Goal: Information Seeking & Learning: Learn about a topic

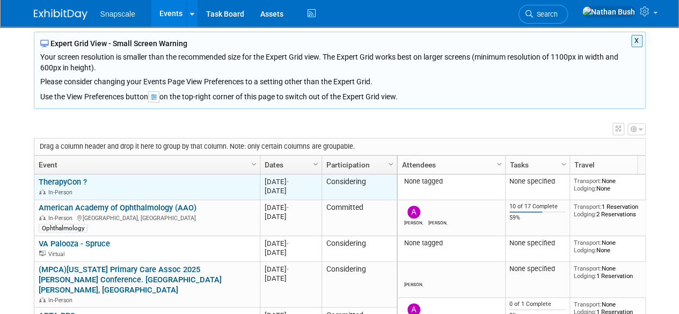
scroll to position [107, 0]
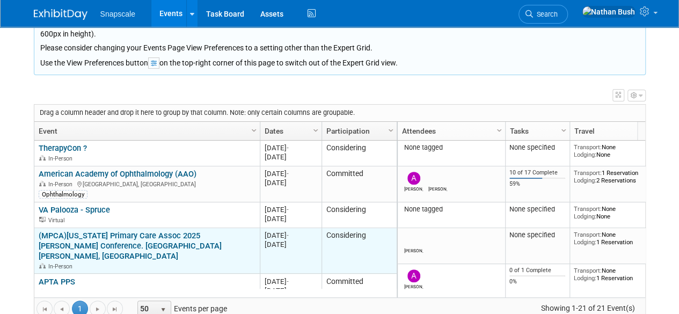
click at [82, 236] on link "(MPCA)[US_STATE] Primary Care Assoc 2025 [PERSON_NAME] Conference. [GEOGRAPHIC_…" at bounding box center [130, 246] width 183 height 30
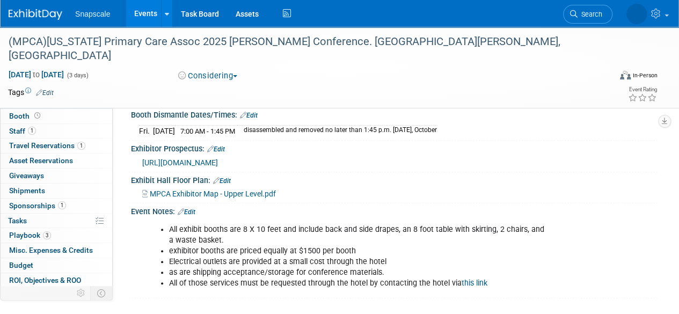
scroll to position [161, 0]
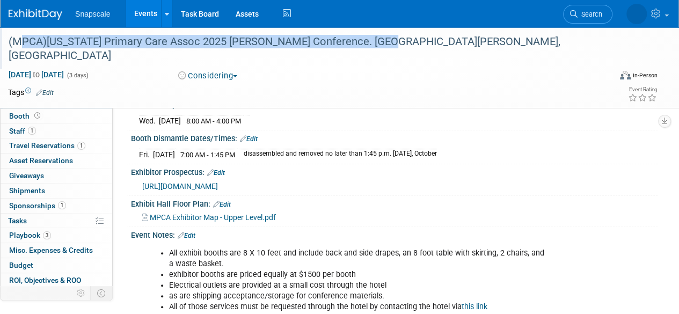
drag, startPoint x: 13, startPoint y: 40, endPoint x: 381, endPoint y: 38, distance: 367.4
click at [381, 38] on div "(MPCA)[US_STATE] Primary Care Assoc 2025 [PERSON_NAME] Conference. [GEOGRAPHIC_…" at bounding box center [303, 48] width 597 height 33
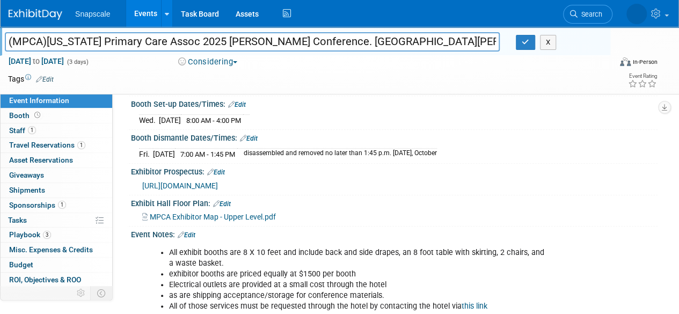
click at [381, 38] on input "(MPCA)[US_STATE] Primary Care Assoc 2025 [PERSON_NAME] Conference. [GEOGRAPHIC_…" at bounding box center [252, 41] width 495 height 19
drag, startPoint x: 367, startPoint y: 40, endPoint x: 7, endPoint y: 48, distance: 360.0
click at [6, 48] on input "(MPCA)[US_STATE] Primary Care Assoc 2025 [PERSON_NAME] Conference. [GEOGRAPHIC_…" at bounding box center [252, 41] width 495 height 19
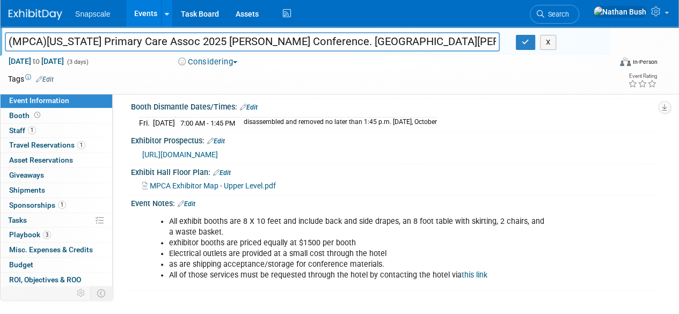
scroll to position [215, 0]
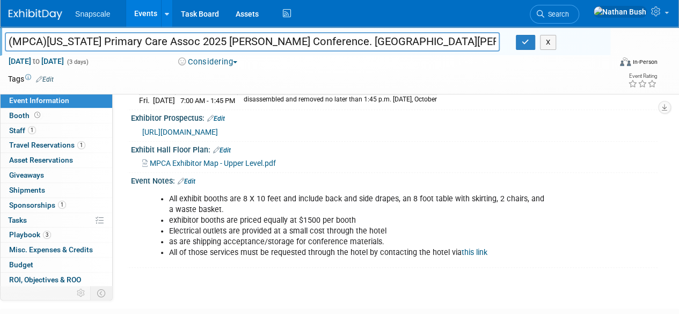
click at [275, 194] on li "All exhibit booths are 8 X 10 feet and include back and side drapes, an 8 foot …" at bounding box center [358, 204] width 378 height 21
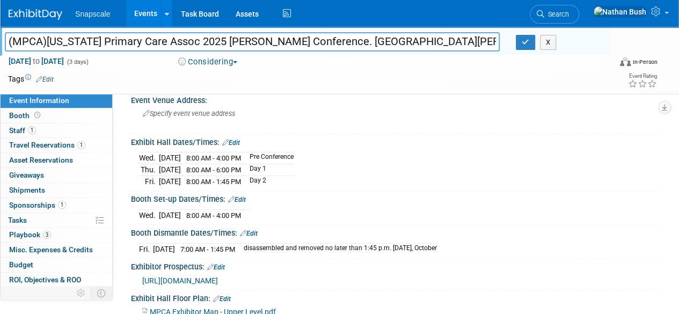
scroll to position [119, 0]
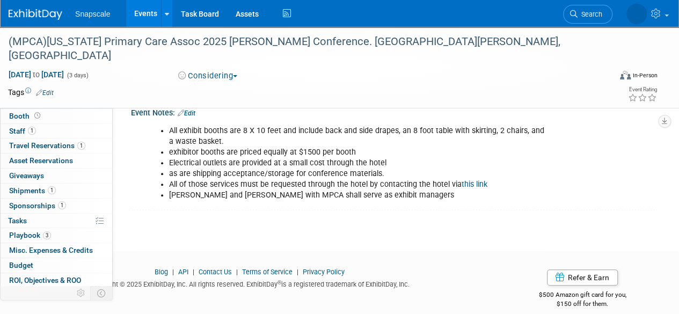
scroll to position [291, 0]
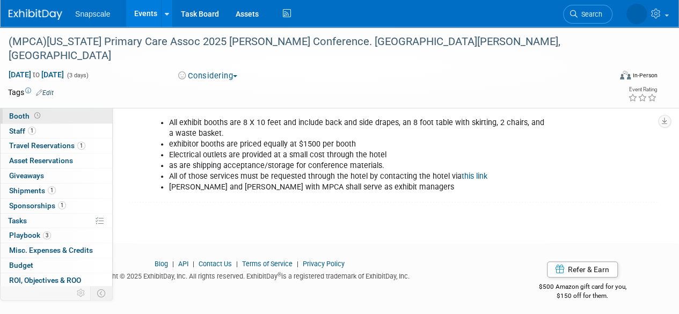
click at [35, 114] on icon at bounding box center [37, 116] width 6 height 6
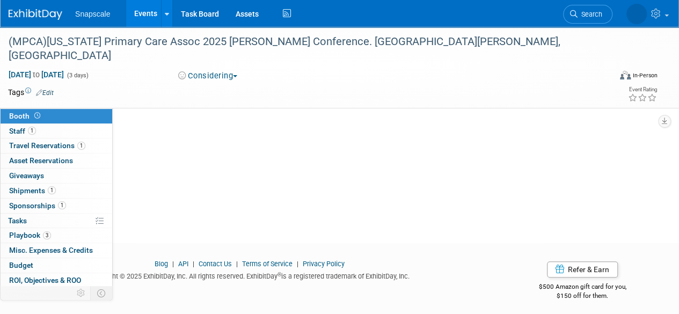
scroll to position [0, 0]
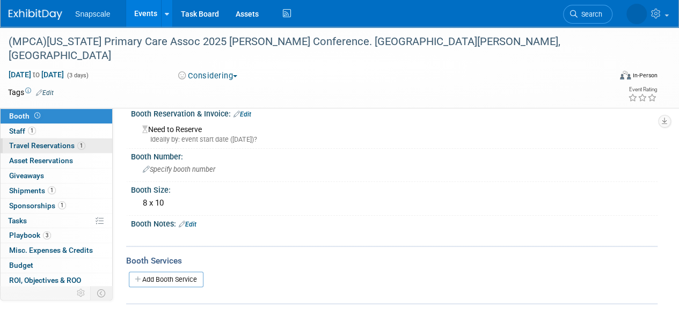
click at [27, 141] on span "Travel Reservations 1" at bounding box center [47, 145] width 76 height 9
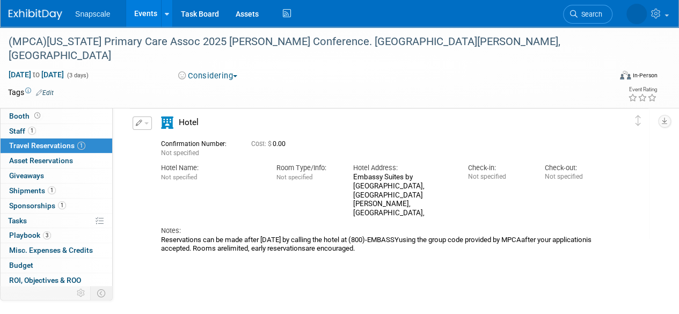
scroll to position [54, 0]
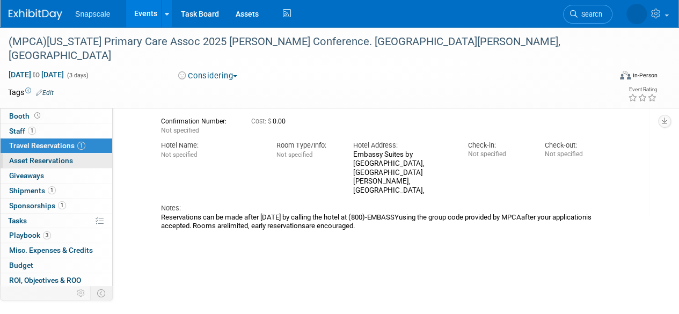
click at [50, 164] on span "Asset Reservations 0" at bounding box center [41, 160] width 64 height 9
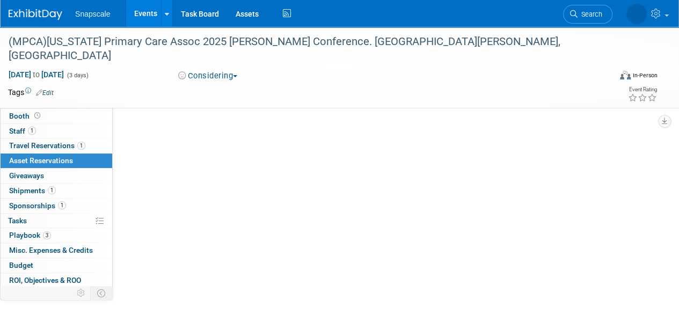
scroll to position [0, 0]
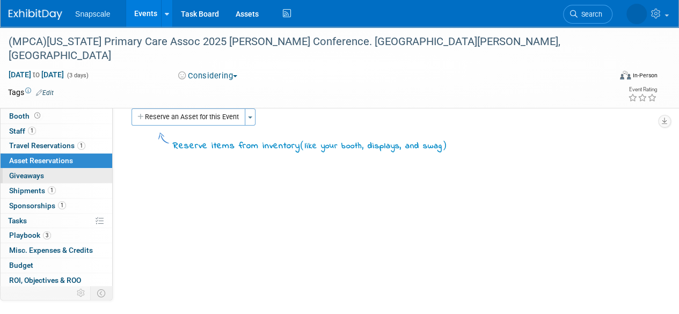
click at [39, 171] on span "Giveaways 0" at bounding box center [26, 175] width 35 height 9
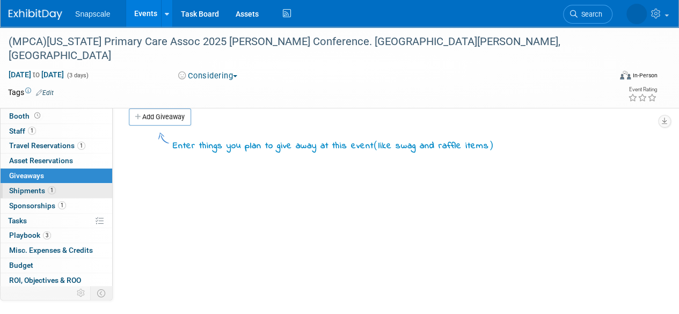
click at [32, 196] on link "1 Shipments 1" at bounding box center [57, 190] width 112 height 14
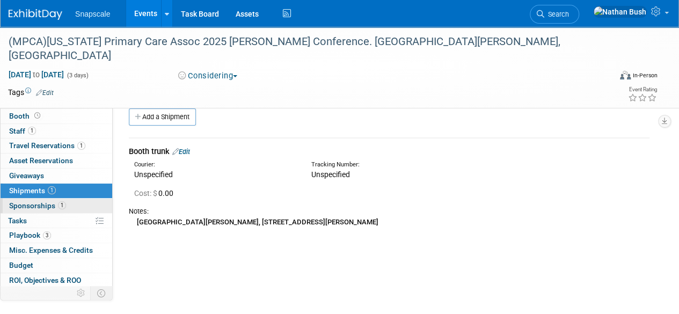
click at [33, 208] on span "Sponsorships 1" at bounding box center [37, 205] width 57 height 9
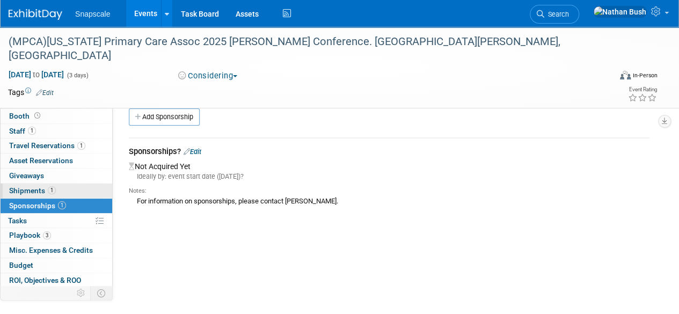
click at [28, 196] on link "1 Shipments 1" at bounding box center [57, 190] width 112 height 14
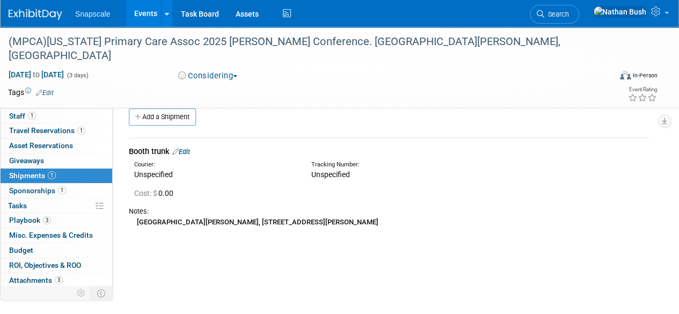
scroll to position [29, 0]
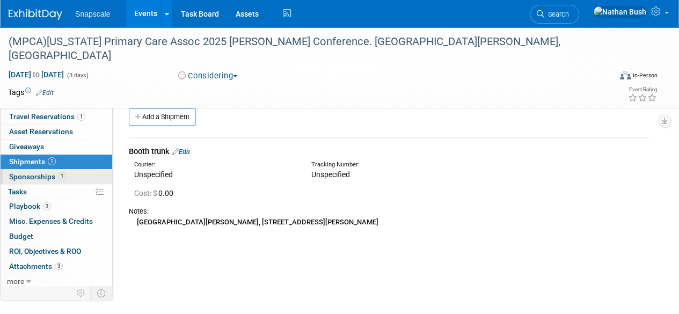
click at [24, 177] on span "Sponsorships 1" at bounding box center [37, 176] width 57 height 9
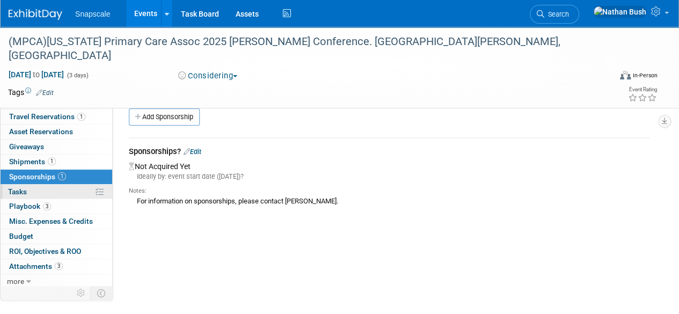
click at [19, 191] on span "Tasks 0%" at bounding box center [17, 191] width 19 height 9
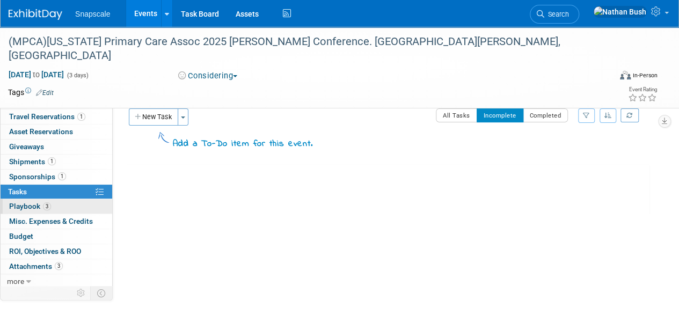
click at [21, 204] on span "Playbook 3" at bounding box center [30, 206] width 42 height 9
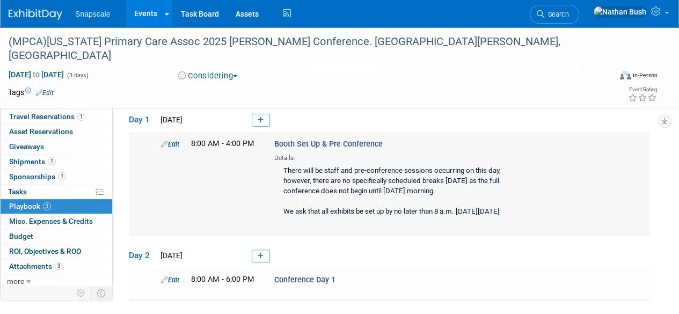
scroll to position [54, 0]
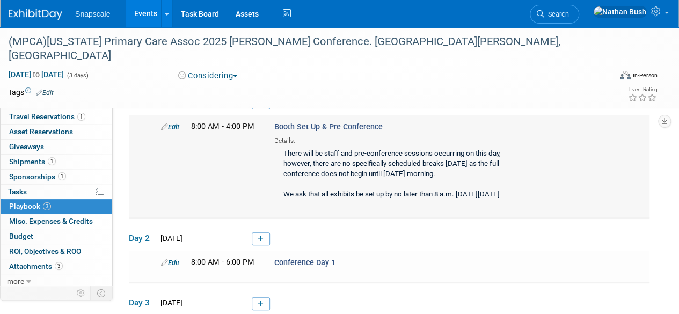
drag, startPoint x: 292, startPoint y: 153, endPoint x: 360, endPoint y: 224, distance: 97.9
click at [359, 218] on td "Edit 8:00 AM - 4:00 PM Booth Set Up & Pre Conference Details: We ask that all e…" at bounding box center [389, 166] width 520 height 103
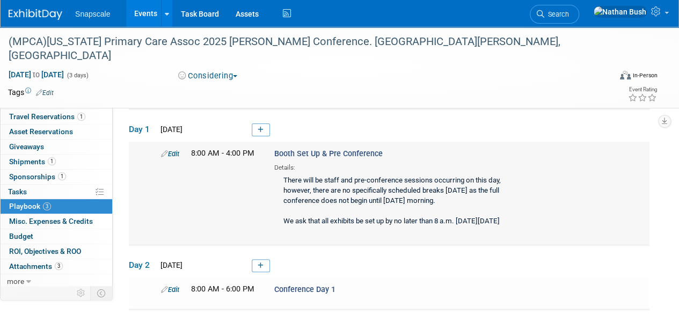
scroll to position [0, 0]
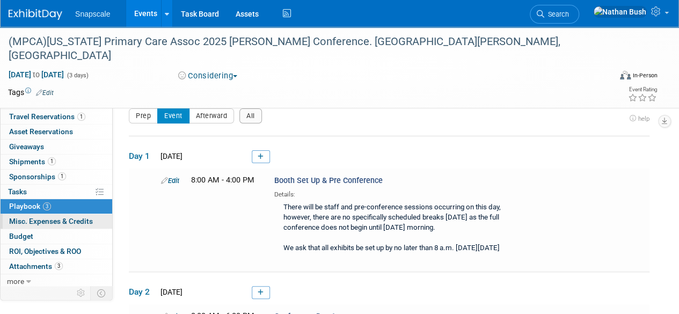
click at [58, 220] on span "Misc. Expenses & Credits 0" at bounding box center [51, 221] width 84 height 9
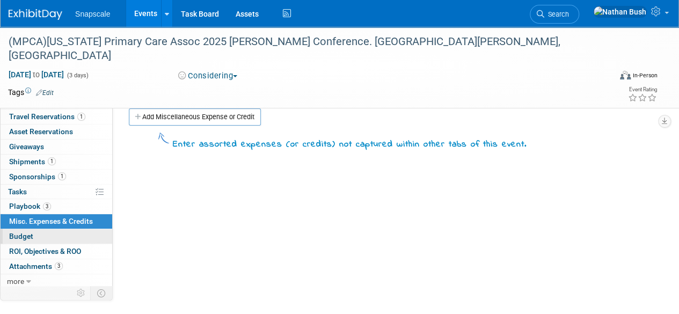
click at [17, 233] on span "Budget" at bounding box center [21, 236] width 24 height 9
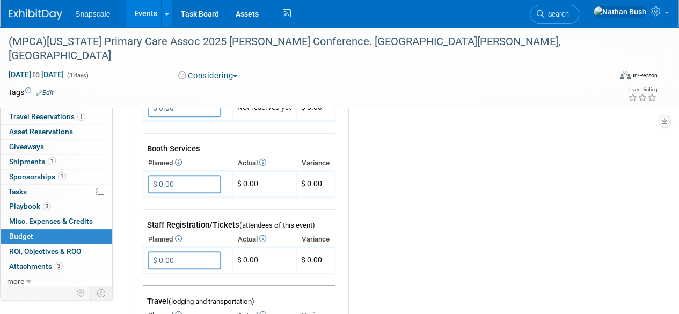
scroll to position [268, 0]
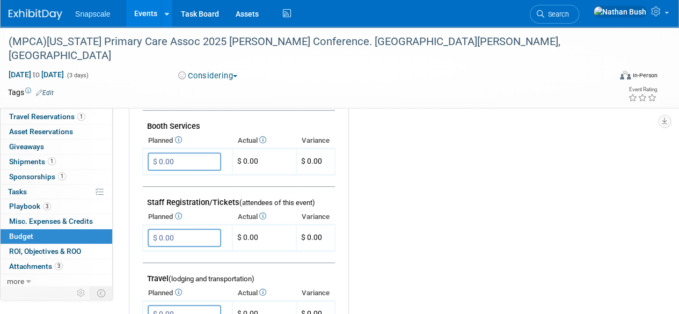
click at [42, 241] on div "Budget Budget" at bounding box center [57, 236] width 112 height 15
click at [44, 247] on span "ROI, Objectives & ROO 0" at bounding box center [45, 251] width 72 height 9
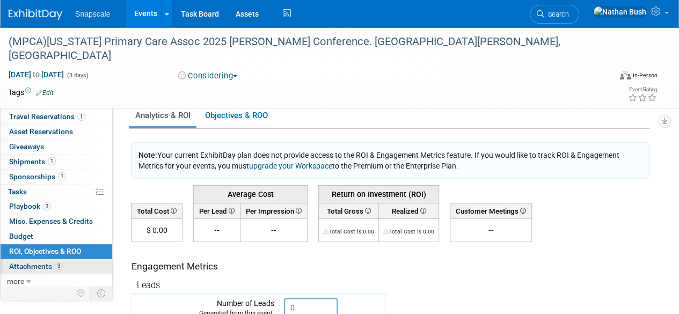
click at [36, 268] on span "Attachments 3" at bounding box center [36, 266] width 54 height 9
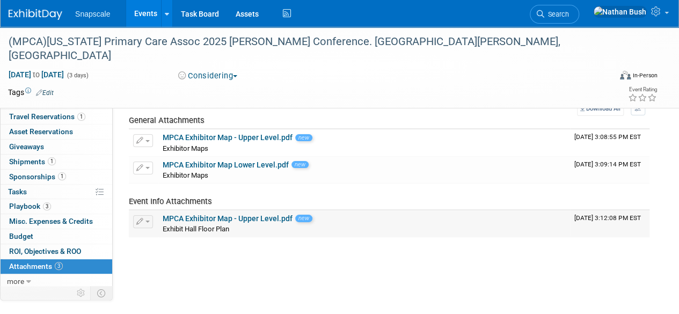
scroll to position [54, 0]
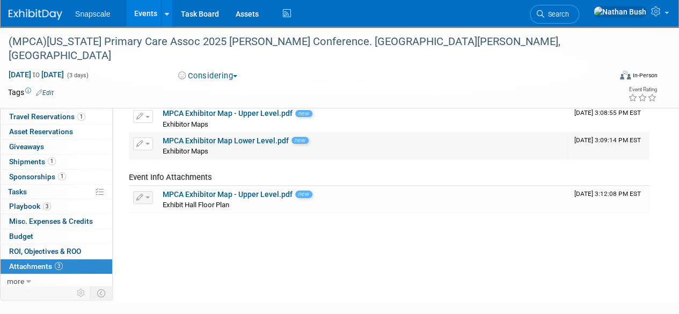
click at [238, 141] on link "MPCA Exhibitor Map Lower Level.pdf" at bounding box center [226, 140] width 126 height 9
click at [226, 114] on link "MPCA Exhibitor Map - Upper Level.pdf" at bounding box center [228, 113] width 130 height 9
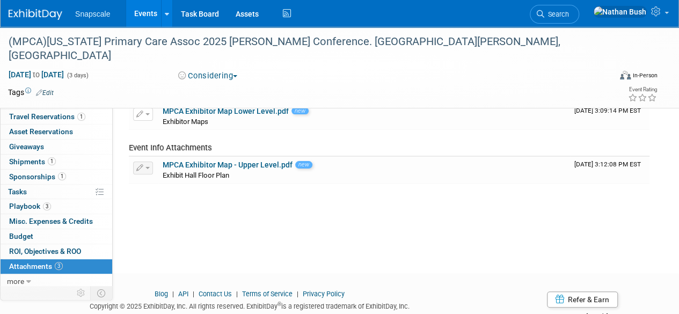
scroll to position [107, 0]
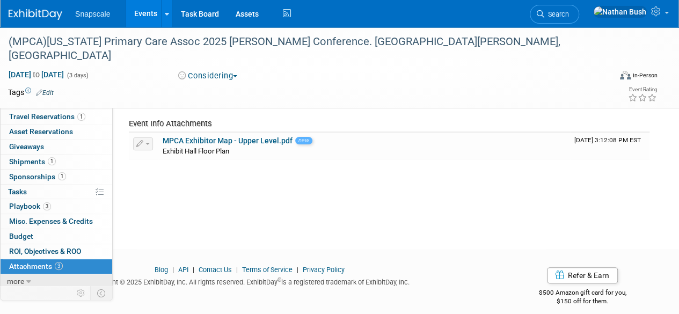
click at [24, 276] on link "more" at bounding box center [57, 281] width 112 height 14
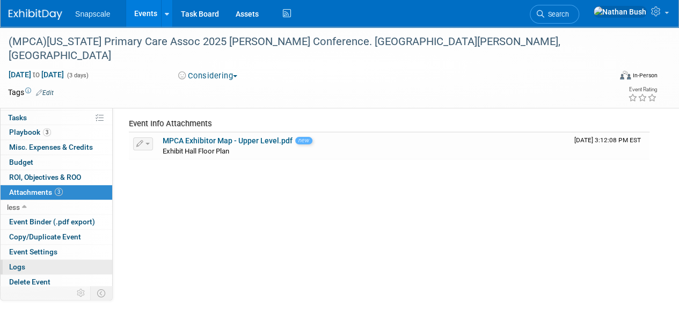
scroll to position [103, 0]
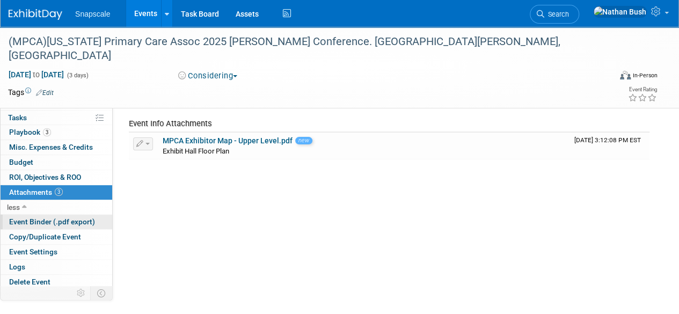
click at [31, 219] on span "Event Binder (.pdf export)" at bounding box center [52, 221] width 86 height 9
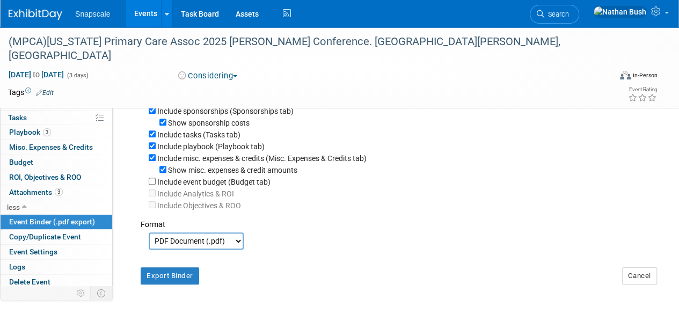
scroll to position [312, 0]
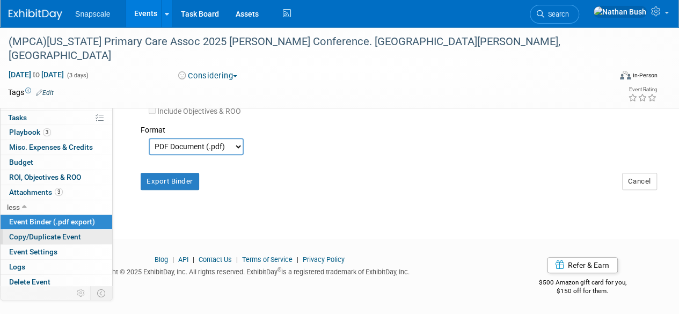
click at [48, 233] on span "Copy/Duplicate Event" at bounding box center [45, 236] width 72 height 9
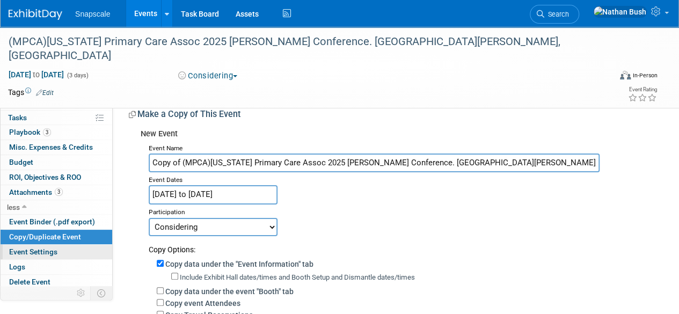
click at [43, 253] on span "Event Settings" at bounding box center [33, 251] width 48 height 9
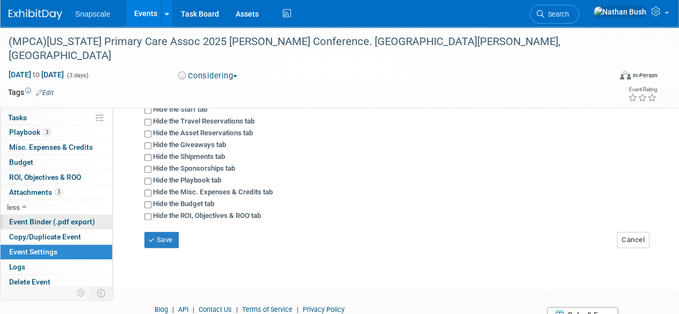
scroll to position [161, 0]
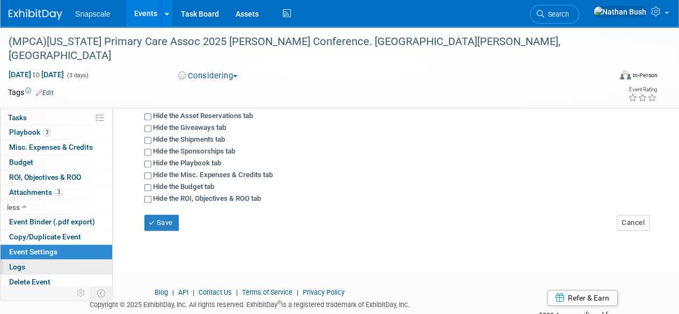
click at [41, 264] on link "Logs" at bounding box center [57, 267] width 112 height 14
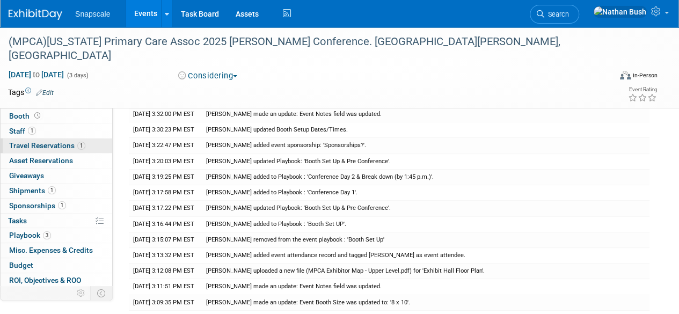
scroll to position [54, 0]
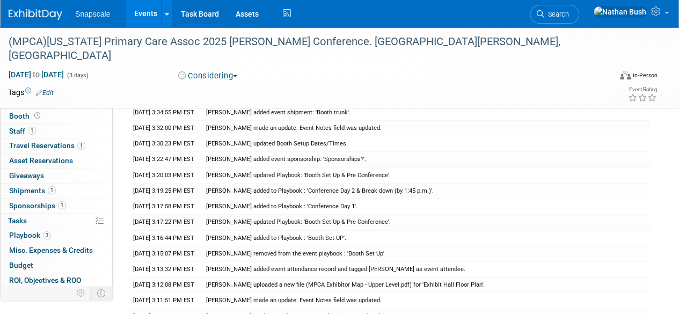
click at [21, 102] on span "Event Information" at bounding box center [39, 101] width 60 height 9
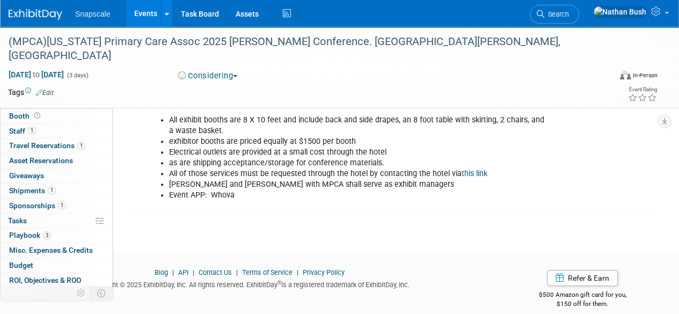
scroll to position [302, 0]
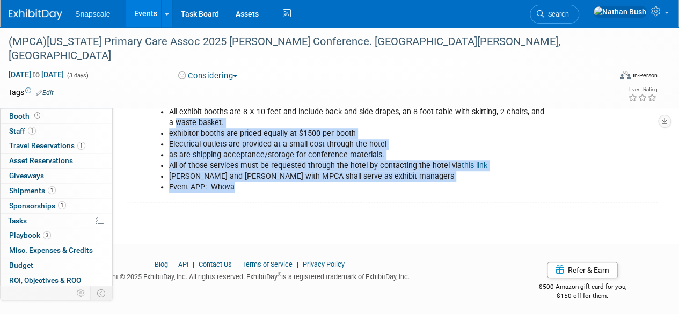
drag, startPoint x: 233, startPoint y: 183, endPoint x: 163, endPoint y: 117, distance: 96.0
click at [163, 117] on ul "All exhibit booths are 8 X 10 feet and include back and side drapes, an 8 foot …" at bounding box center [347, 150] width 399 height 86
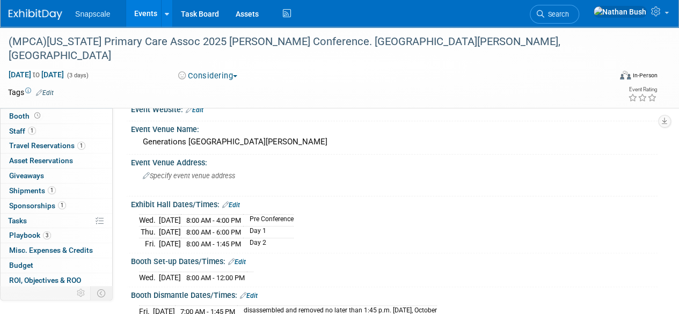
scroll to position [0, 0]
